Goal: Check status: Check status

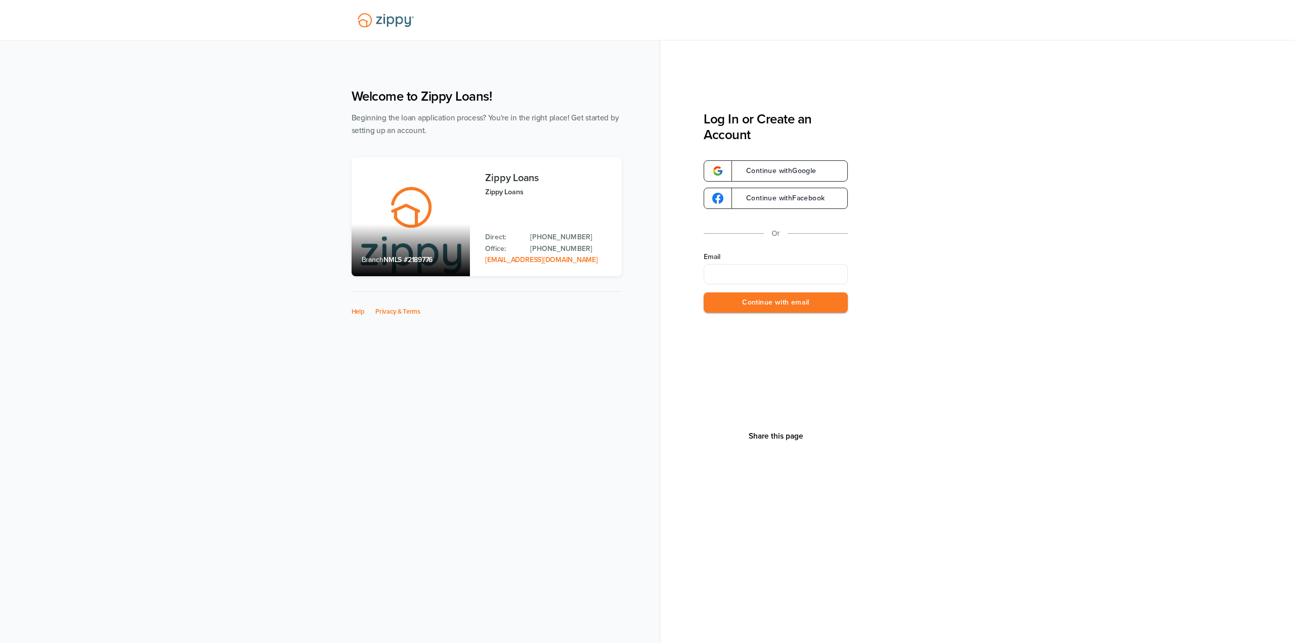
type input "**********"
click at [787, 305] on button "Continue with email" at bounding box center [776, 302] width 144 height 21
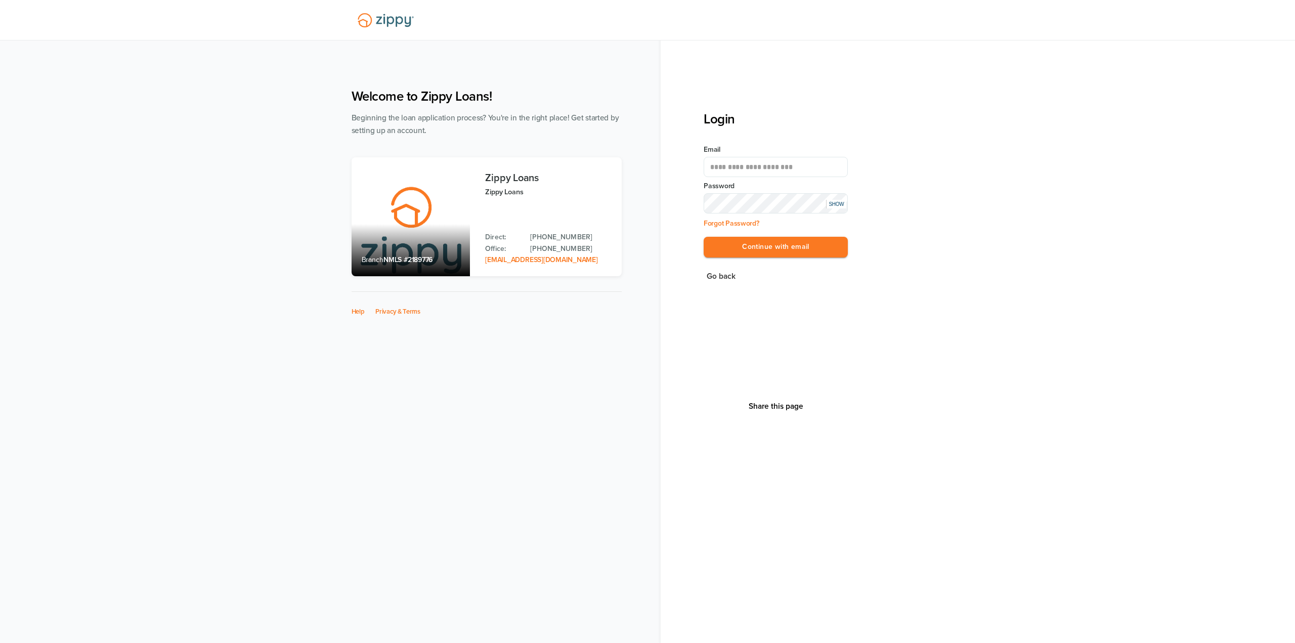
click at [787, 236] on div "**********" at bounding box center [776, 207] width 144 height 125
click at [789, 264] on div "**********" at bounding box center [776, 207] width 144 height 125
click at [790, 257] on button "Continue with email" at bounding box center [776, 247] width 144 height 21
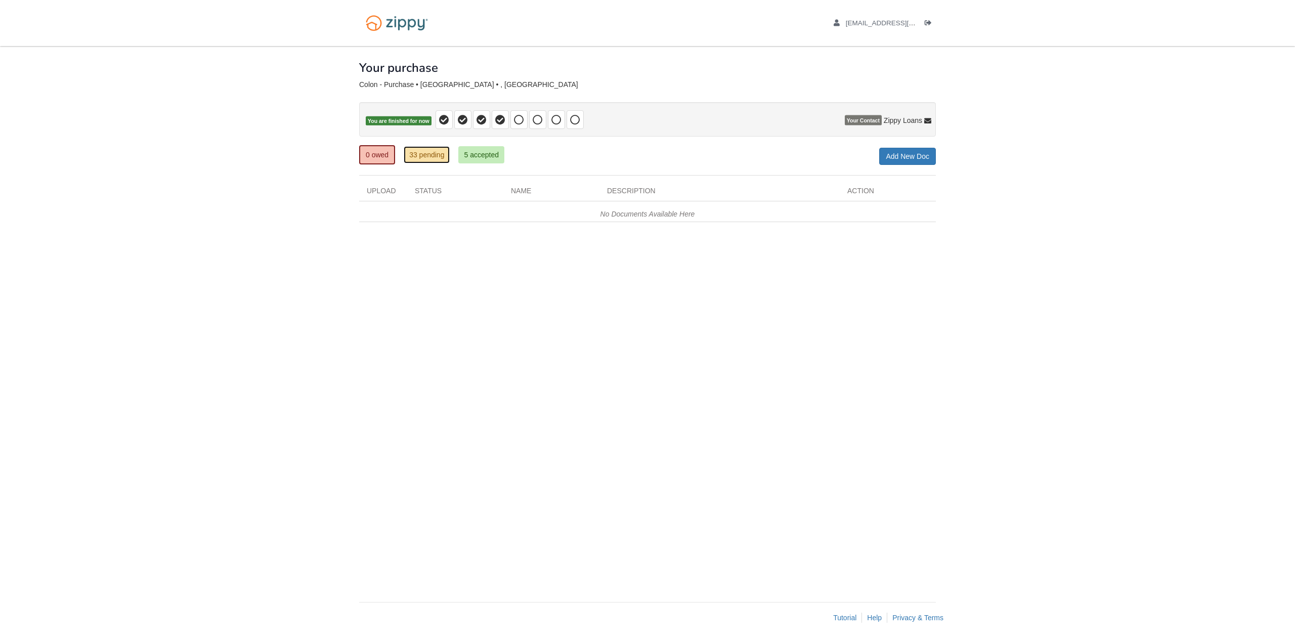
click at [421, 152] on link "33 pending" at bounding box center [427, 154] width 46 height 17
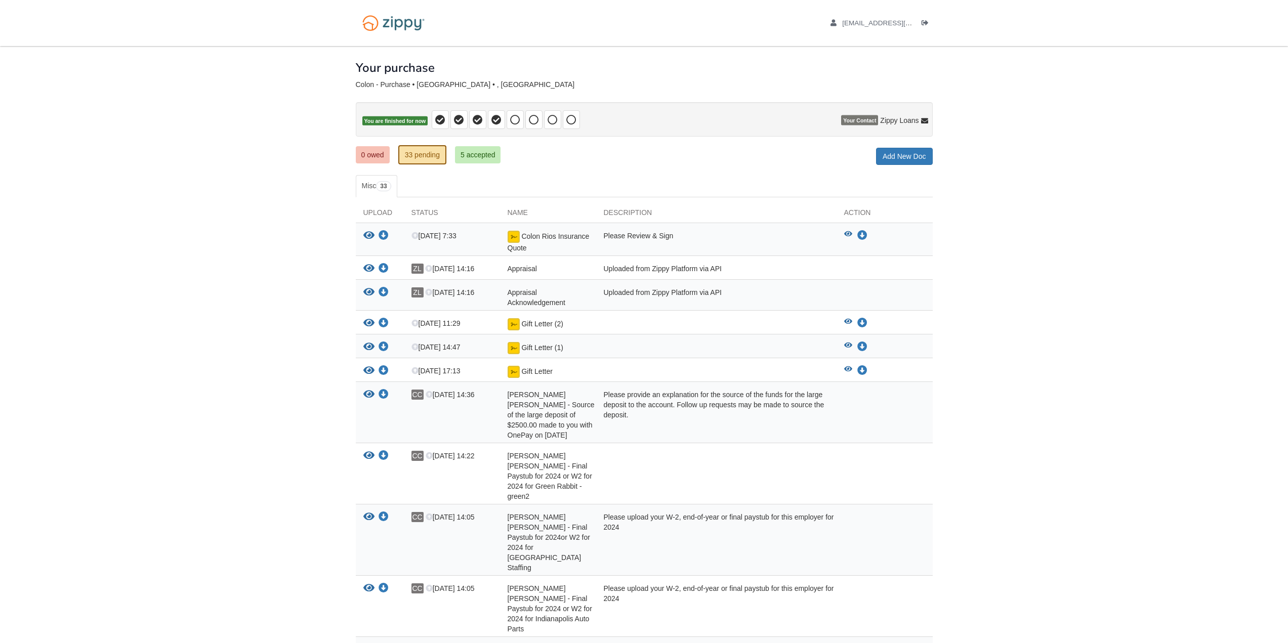
click at [543, 271] on div "Appraisal" at bounding box center [548, 270] width 96 height 13
click at [513, 233] on img at bounding box center [513, 237] width 12 height 12
click at [516, 320] on img at bounding box center [513, 324] width 12 height 12
click at [370, 237] on icon "View Colon Rios Insurance Quote" at bounding box center [368, 236] width 11 height 10
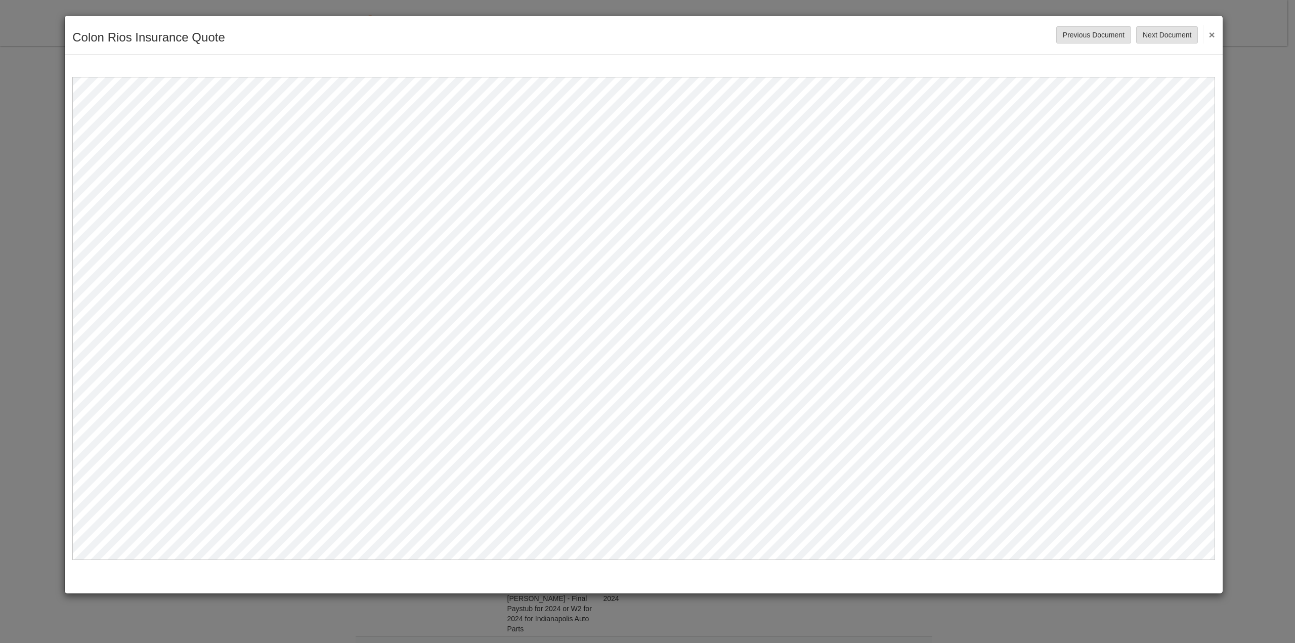
click at [1209, 37] on button "×" at bounding box center [1209, 34] width 12 height 18
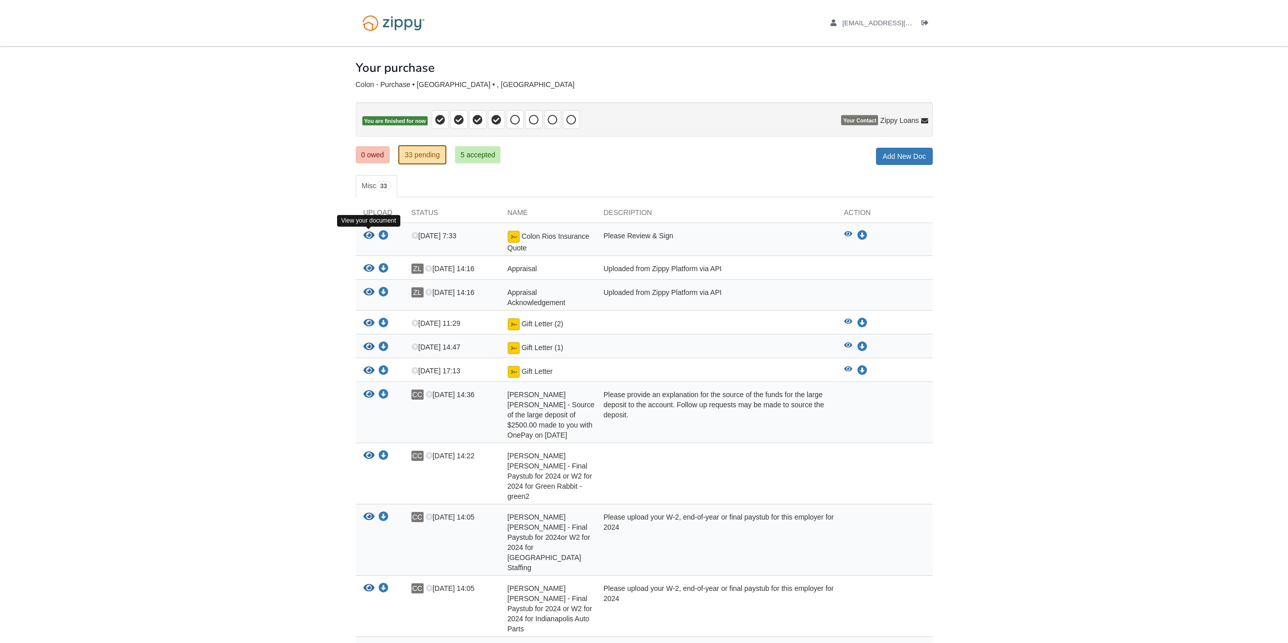
click at [371, 234] on icon "View Colon Rios Insurance Quote" at bounding box center [368, 236] width 11 height 10
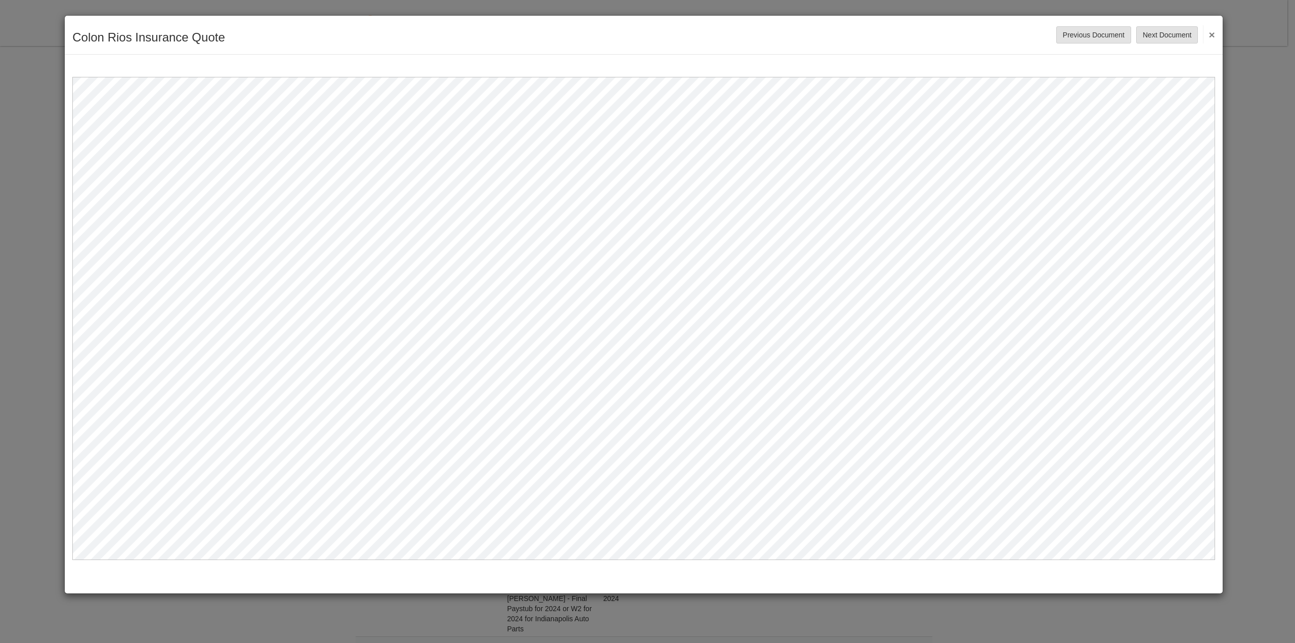
click at [1211, 35] on button "×" at bounding box center [1209, 34] width 12 height 18
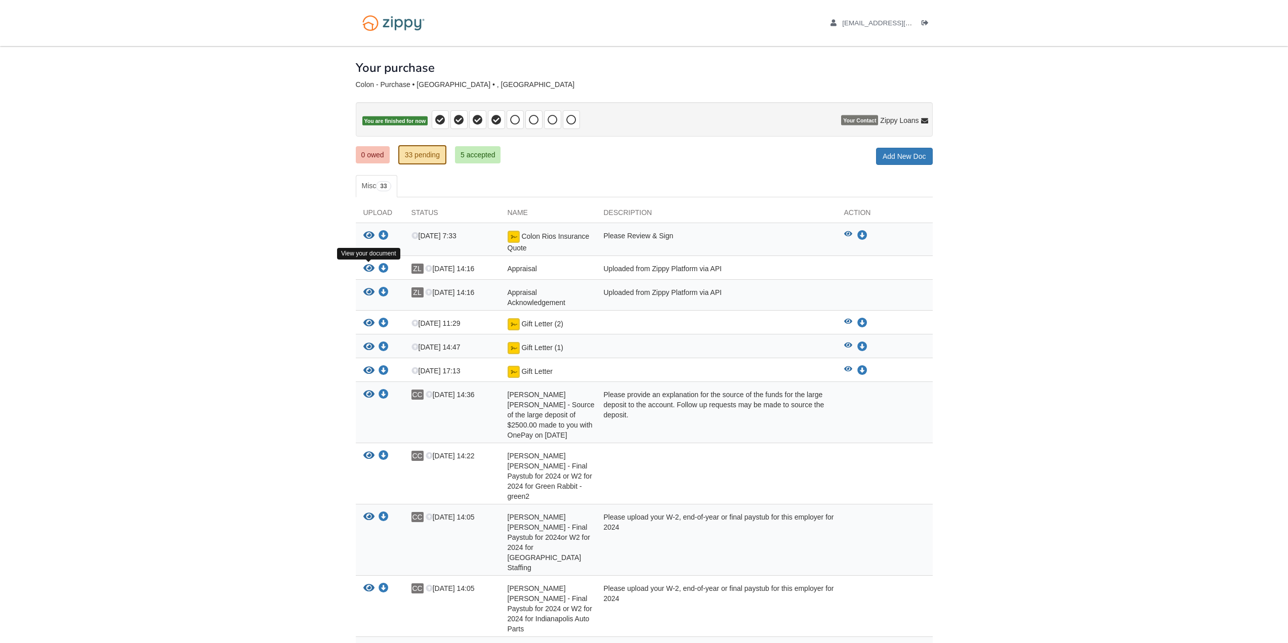
click at [373, 268] on icon "View Appraisal" at bounding box center [368, 269] width 11 height 10
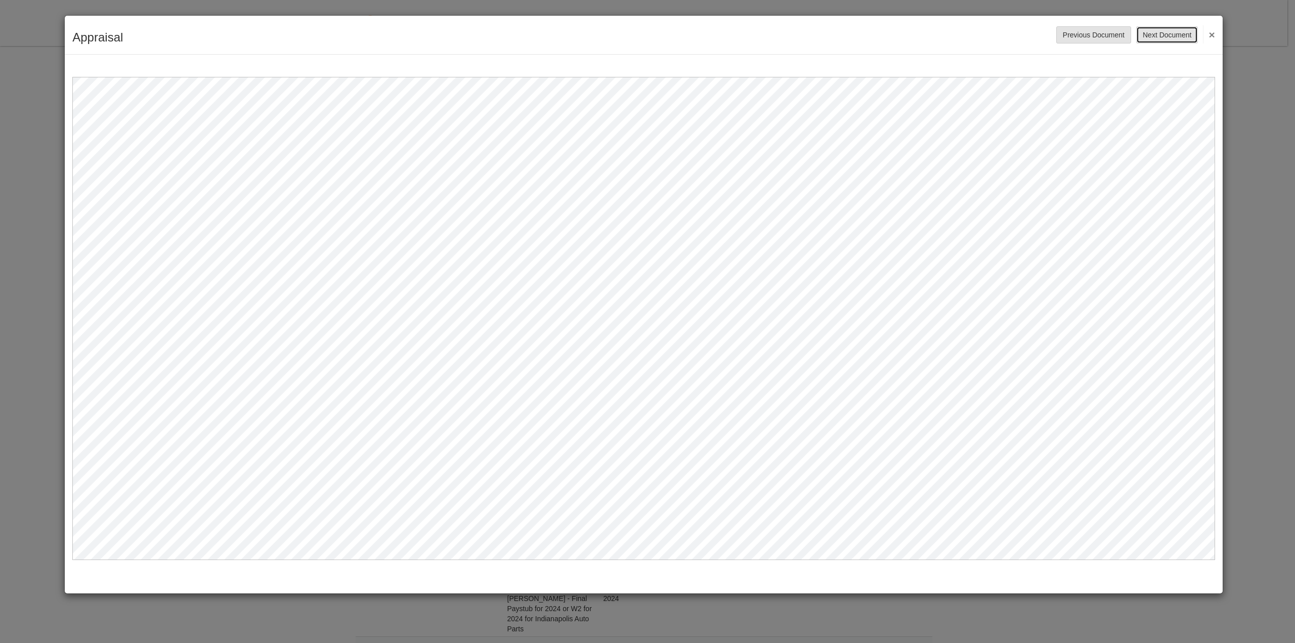
click at [1162, 38] on button "Next Document" at bounding box center [1167, 34] width 62 height 17
click at [1210, 35] on button "×" at bounding box center [1209, 34] width 12 height 18
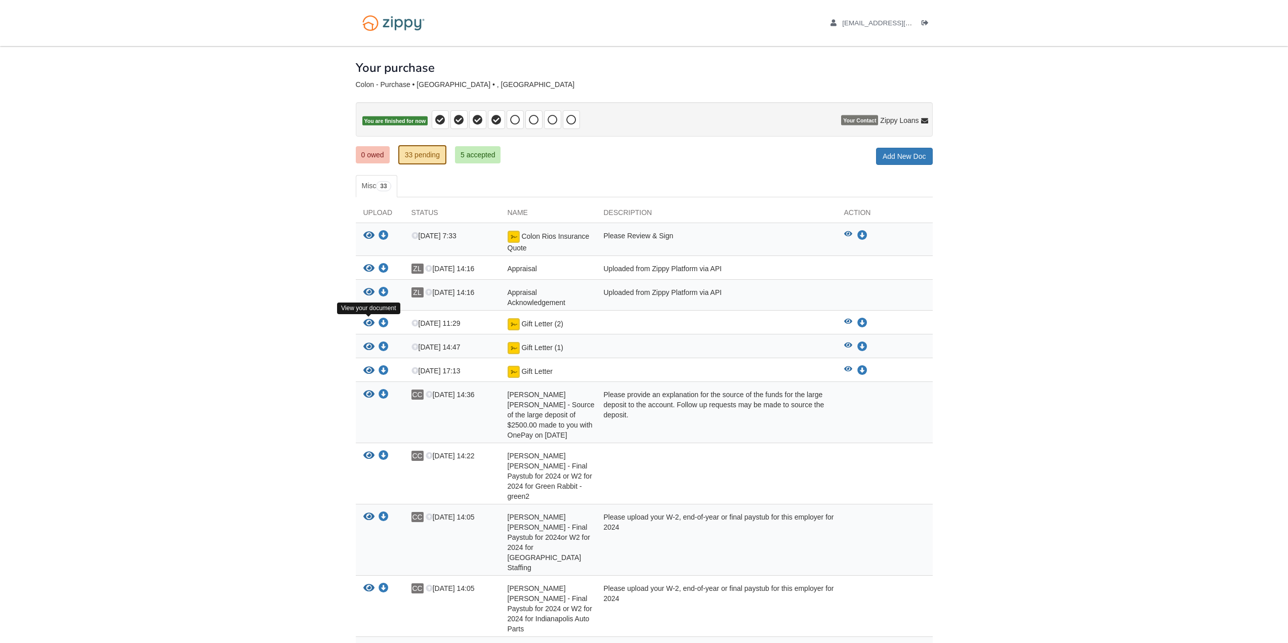
click at [371, 323] on icon "View Gift Letter (2)" at bounding box center [368, 323] width 11 height 10
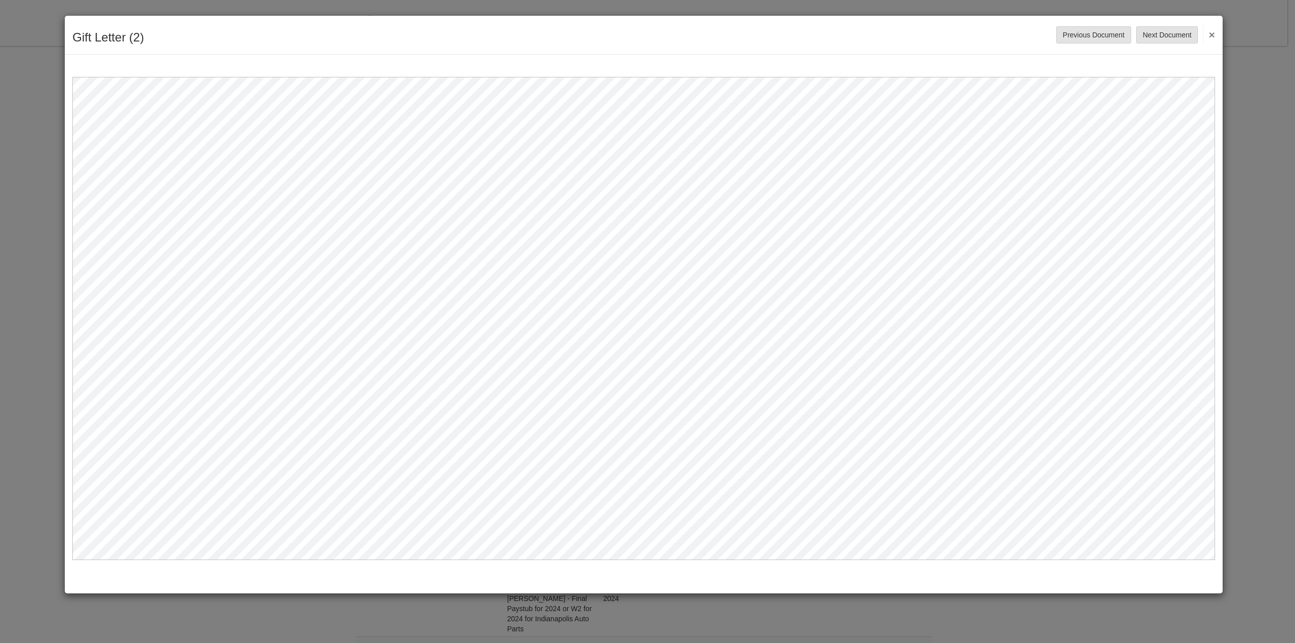
click at [1212, 34] on button "×" at bounding box center [1209, 34] width 12 height 18
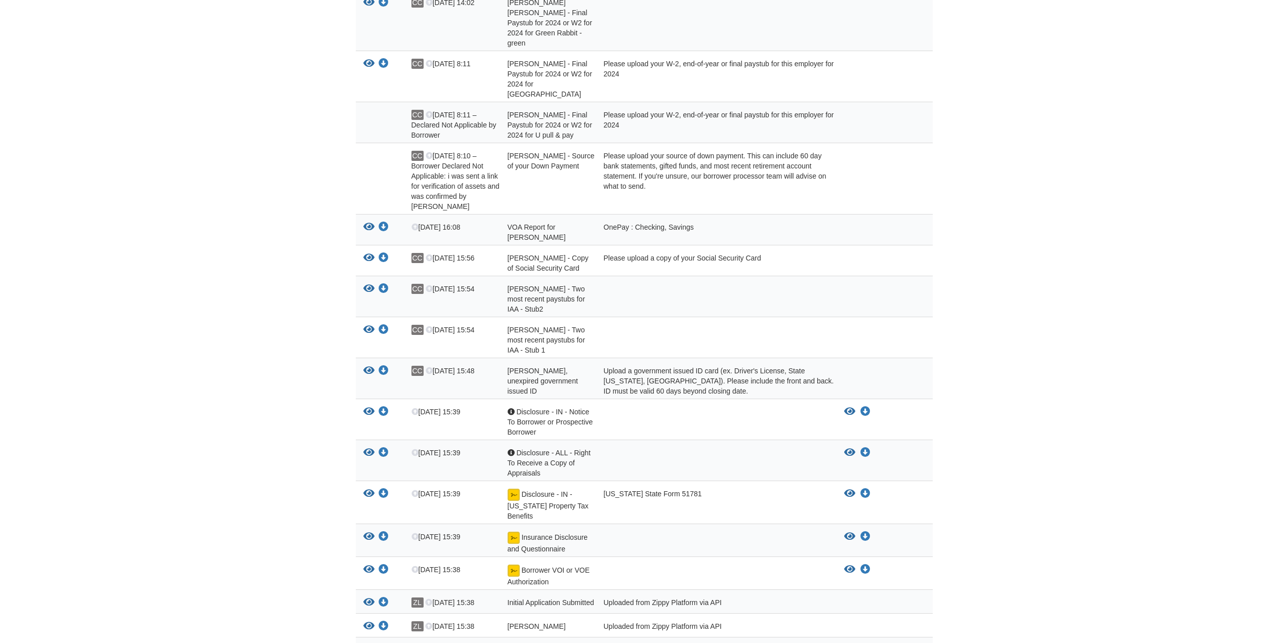
scroll to position [658, 0]
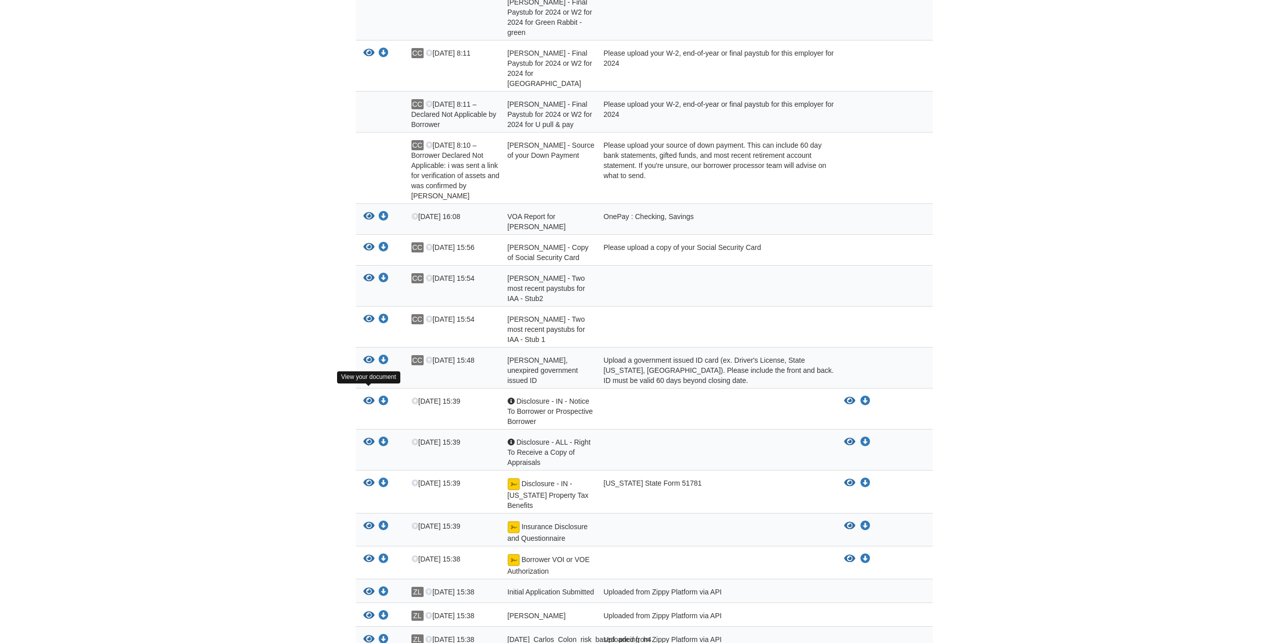
click at [367, 478] on icon "View Disclosure - IN - Indiana Property Tax Benefits" at bounding box center [368, 483] width 11 height 10
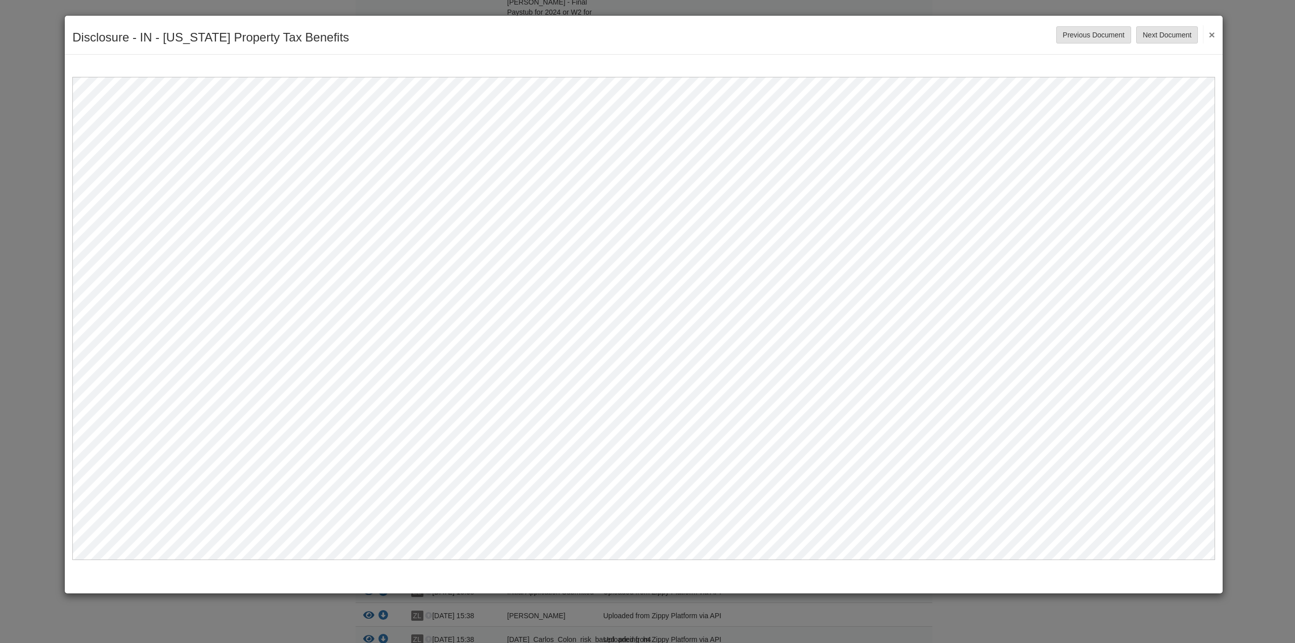
click at [1212, 29] on button "×" at bounding box center [1209, 34] width 12 height 18
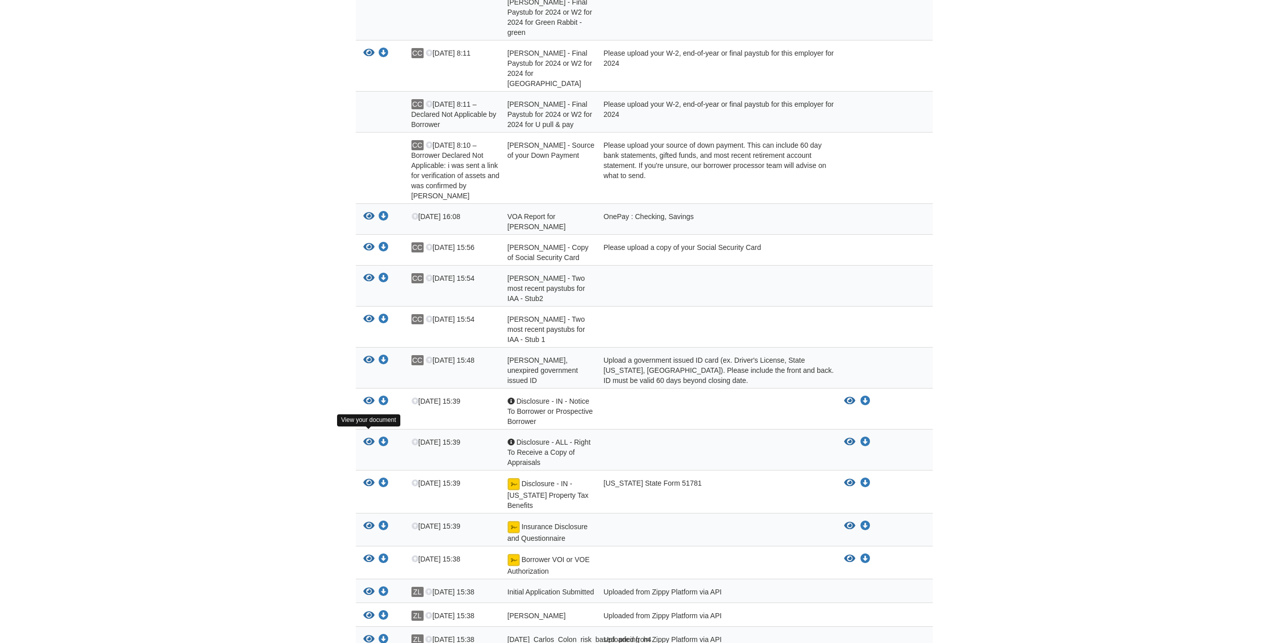
click at [367, 521] on icon "View Insurance Disclosure and Questionnaire" at bounding box center [368, 526] width 11 height 10
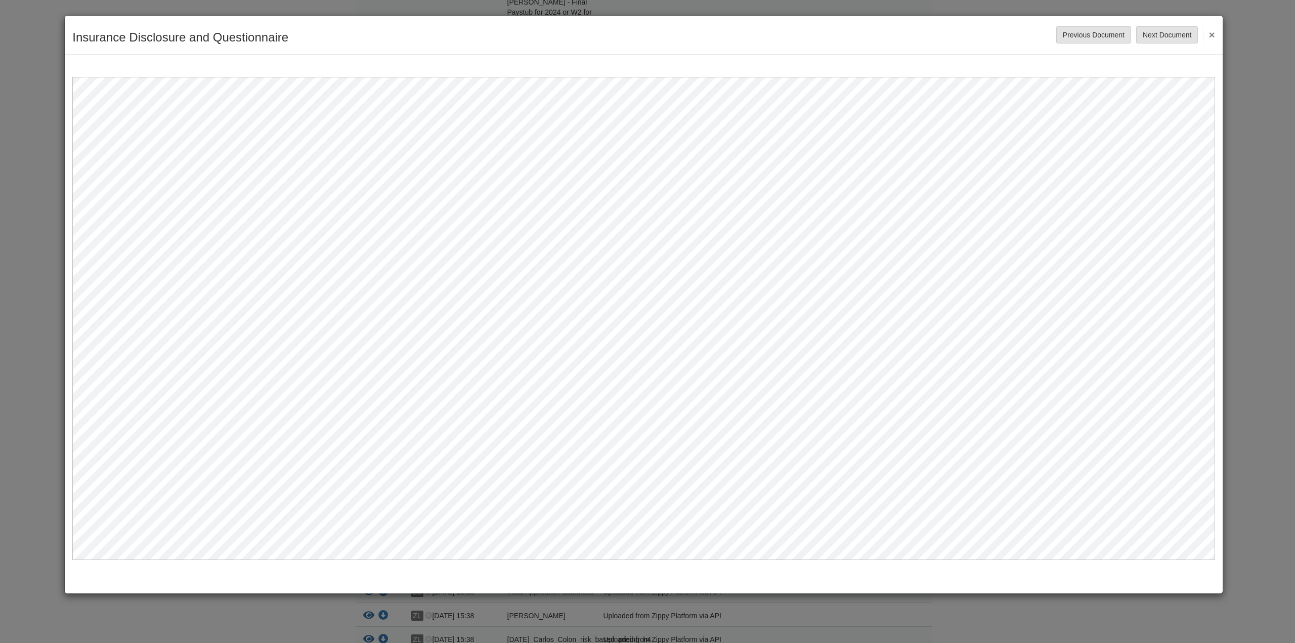
click at [1261, 263] on div "Insurance Disclosure and Questionnaire Save Cancel Previous Document Next Docum…" at bounding box center [647, 321] width 1295 height 643
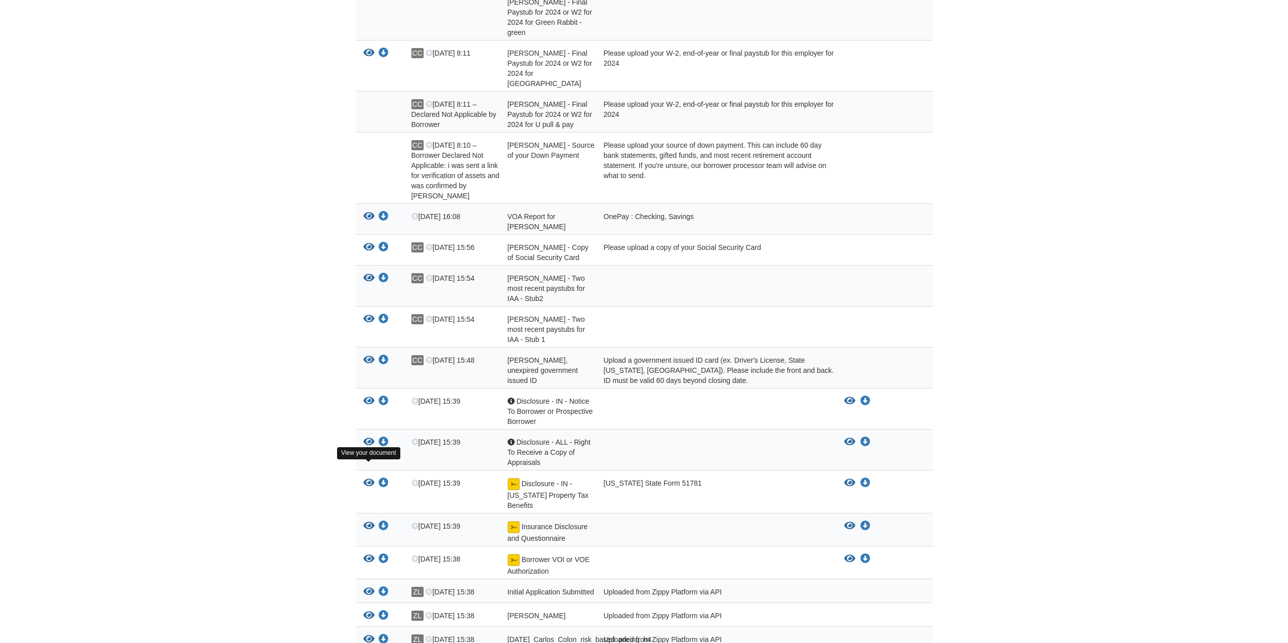
click at [369, 554] on icon "View Borrower VOI or VOE Authorization" at bounding box center [368, 559] width 11 height 10
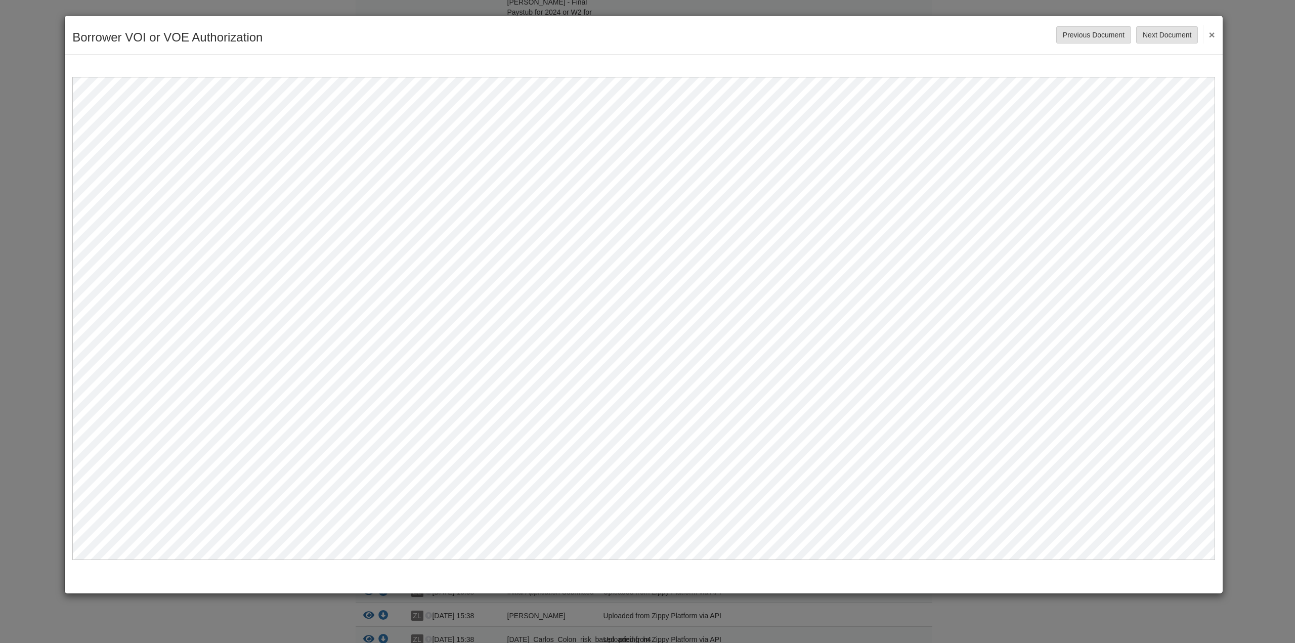
click at [1212, 29] on button "×" at bounding box center [1209, 34] width 12 height 18
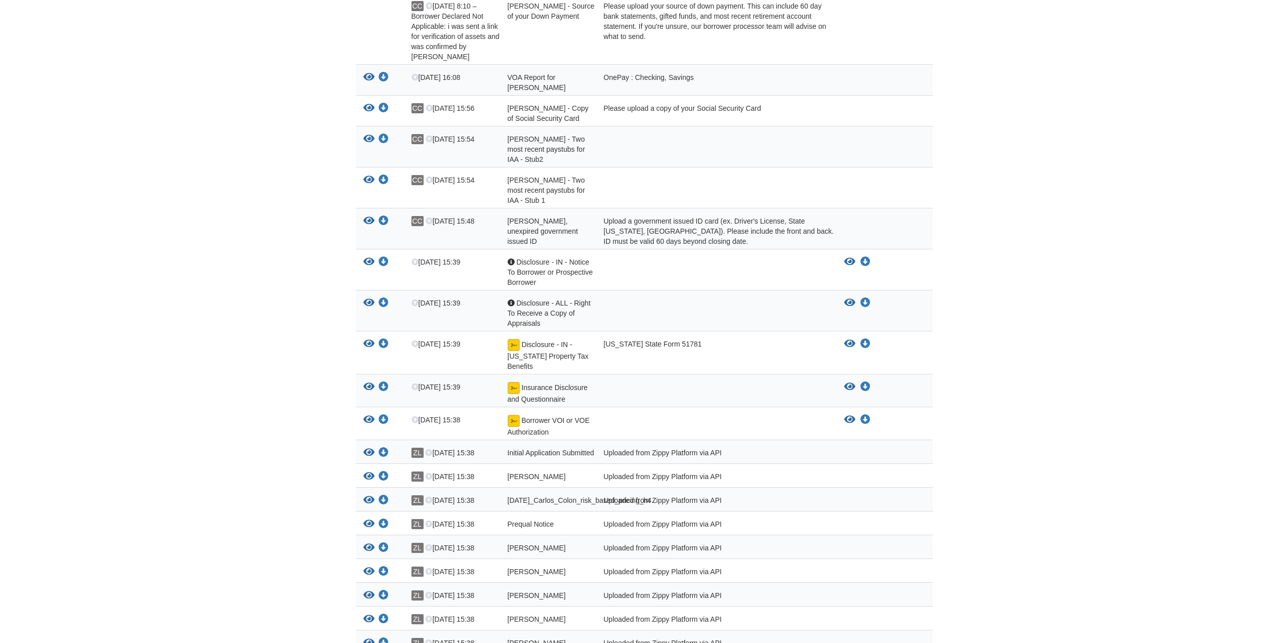
scroll to position [805, 0]
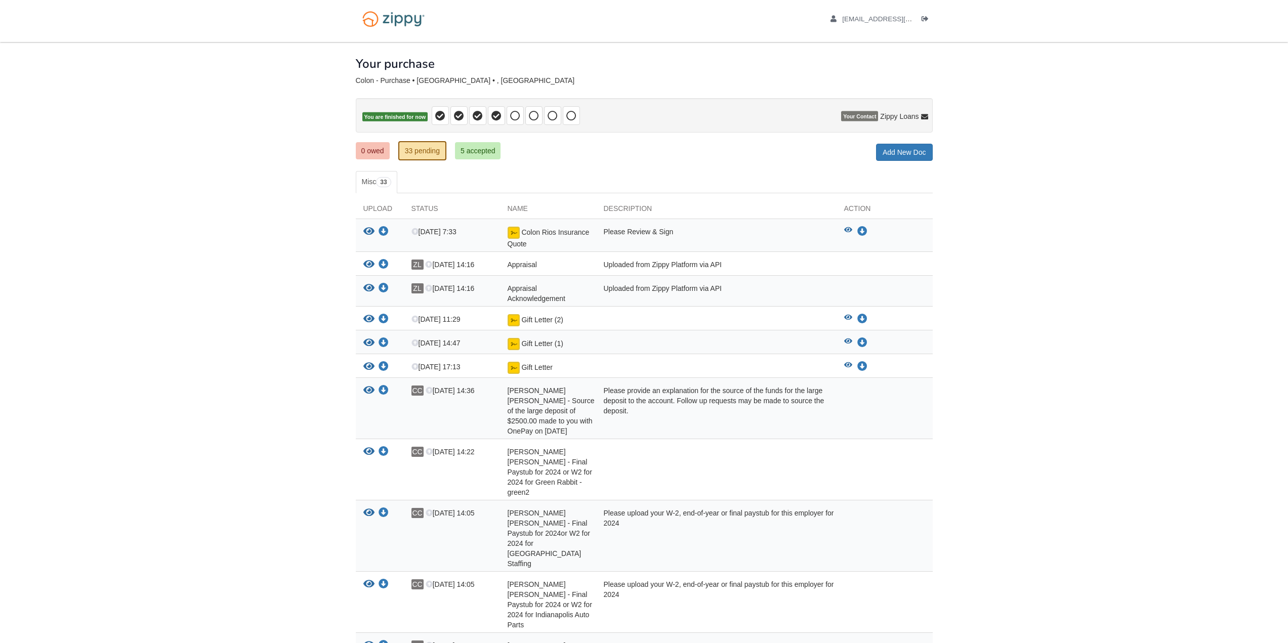
scroll to position [0, 0]
